Goal: Information Seeking & Learning: Find specific fact

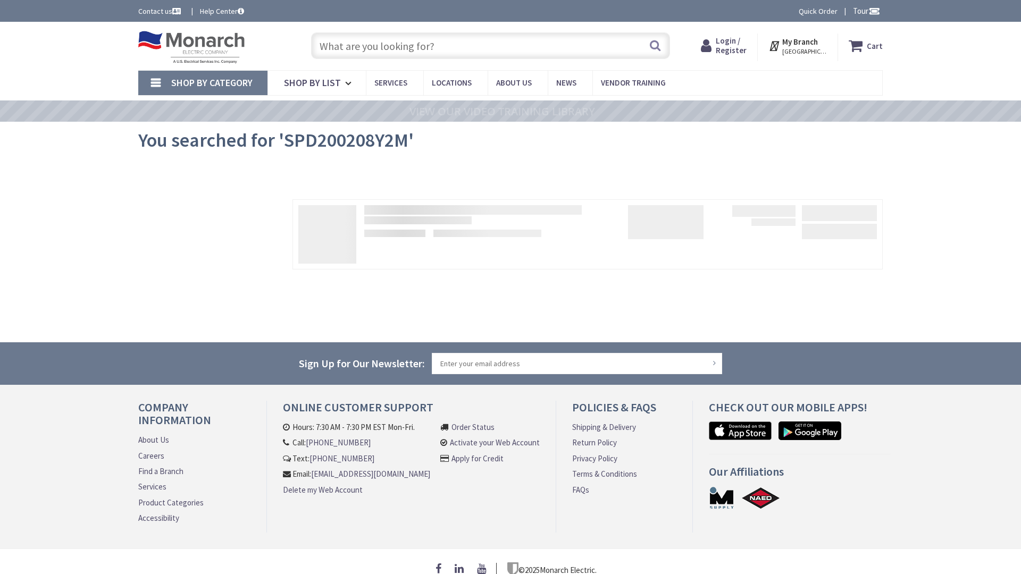
type input "W 29th St, St Louis Park, MN 55426, USA"
